Goal: Navigation & Orientation: Find specific page/section

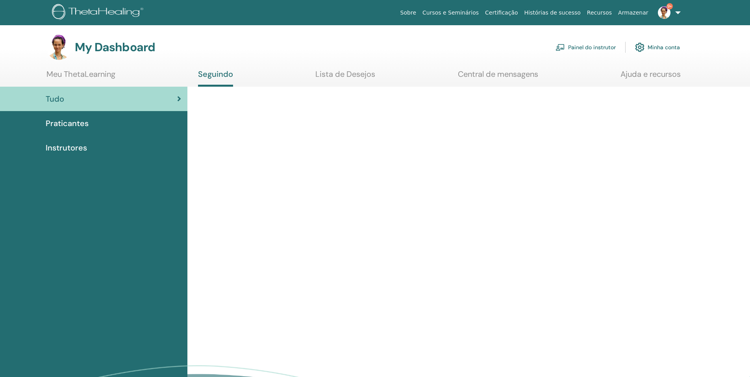
click at [603, 47] on link "Painel do instrutor" at bounding box center [586, 47] width 60 height 17
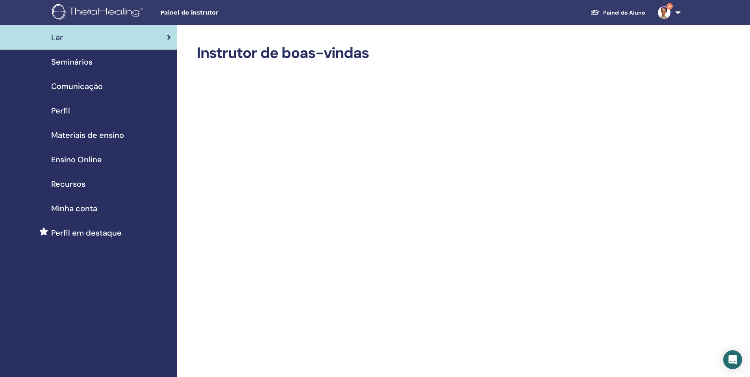
click at [90, 62] on span "Seminários" at bounding box center [71, 62] width 41 height 12
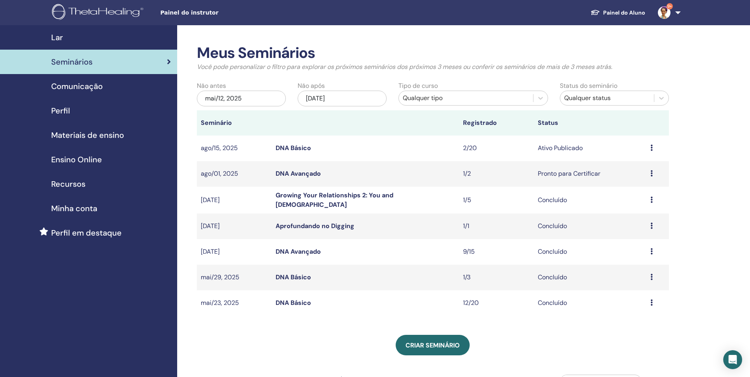
click at [297, 149] on link "DNA Básico" at bounding box center [293, 148] width 35 height 8
